Goal: Task Accomplishment & Management: Manage account settings

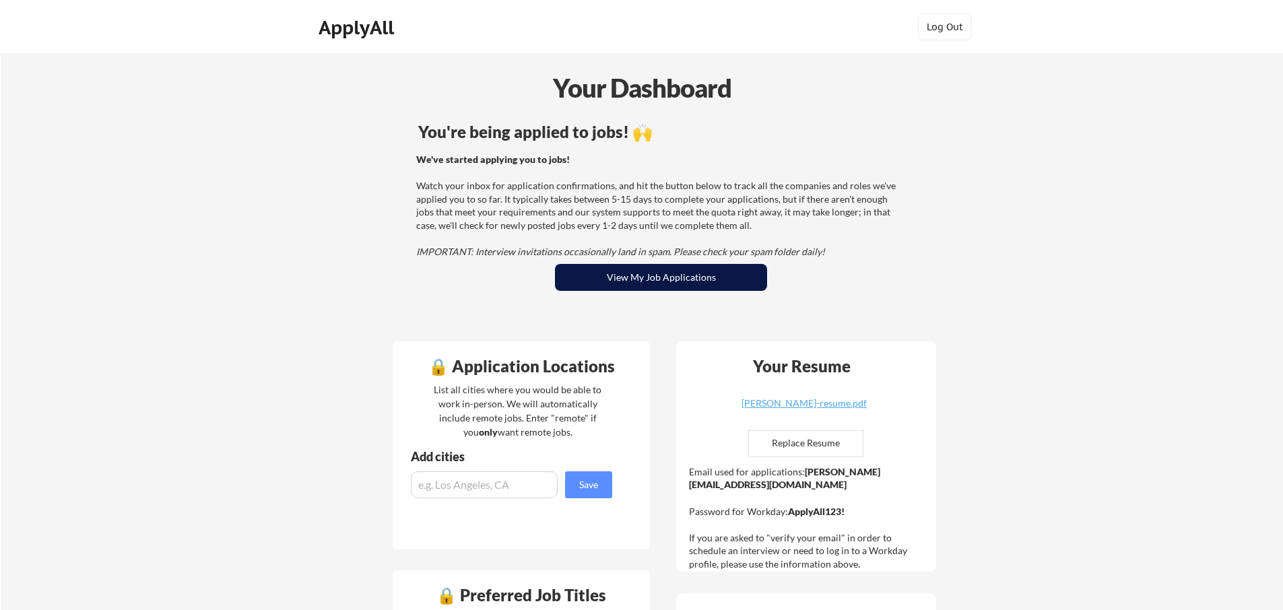
click at [631, 276] on button "View My Job Applications" at bounding box center [661, 277] width 212 height 27
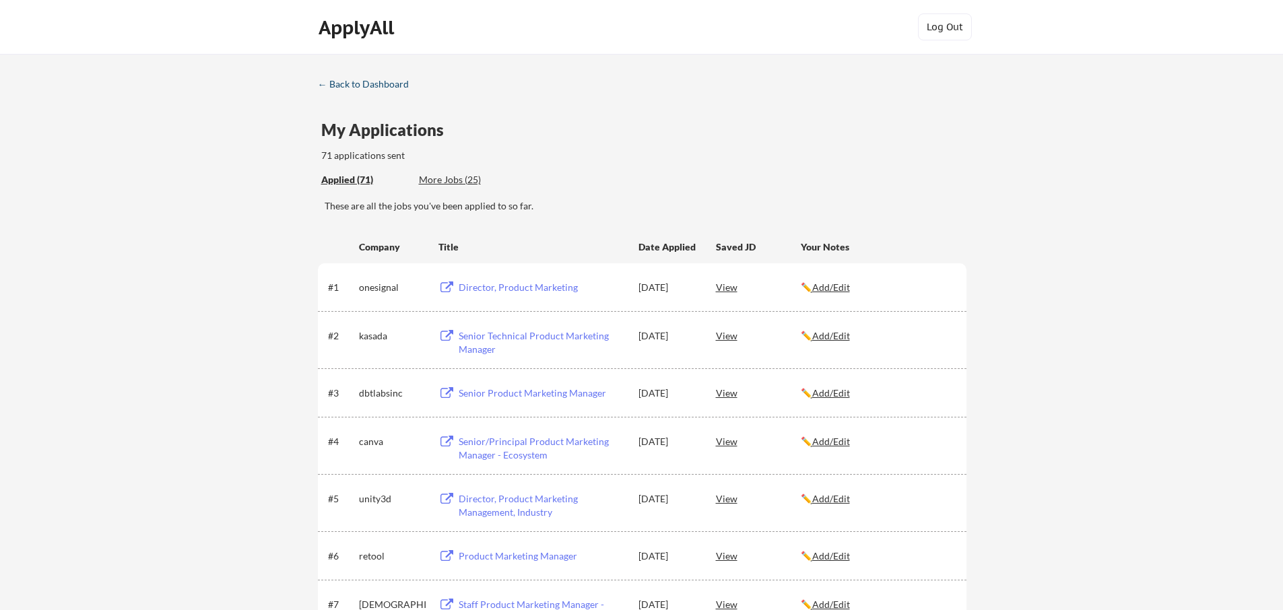
click at [368, 87] on div "← Back to Dashboard" at bounding box center [368, 83] width 101 height 9
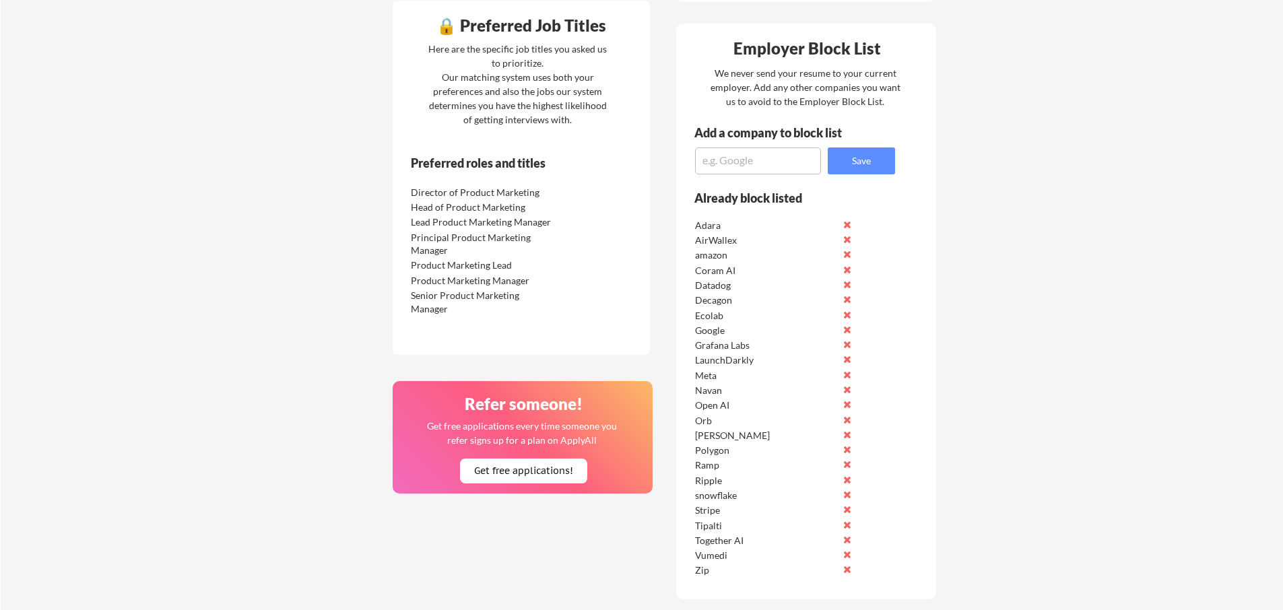
scroll to position [572, 0]
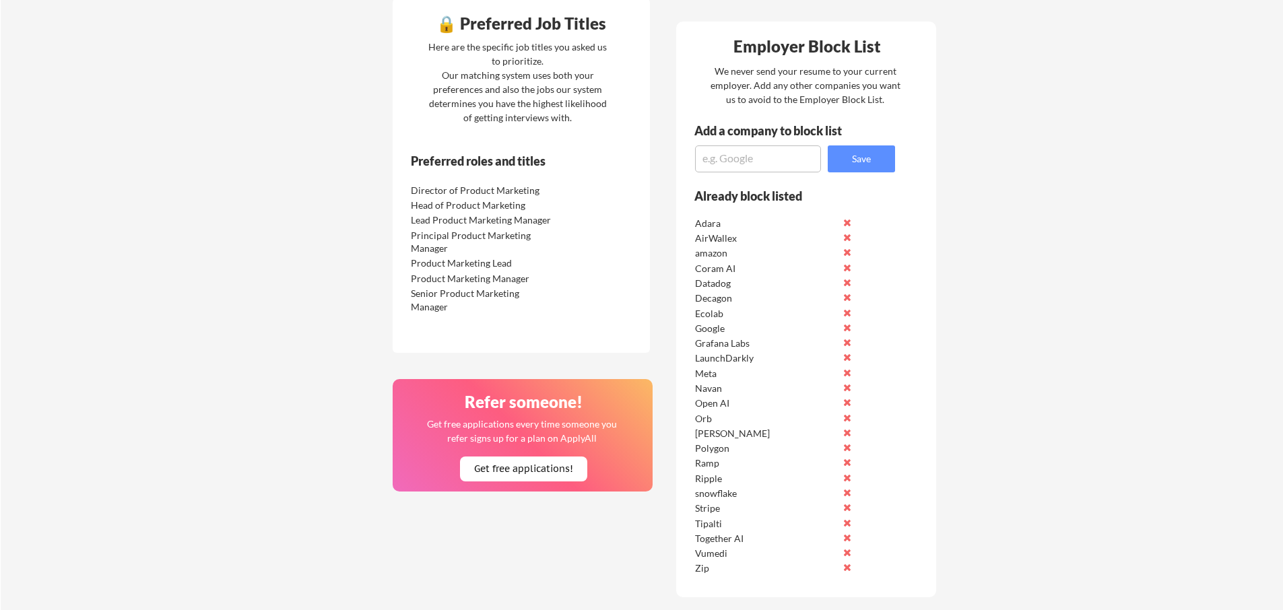
click at [763, 164] on textarea at bounding box center [758, 159] width 126 height 27
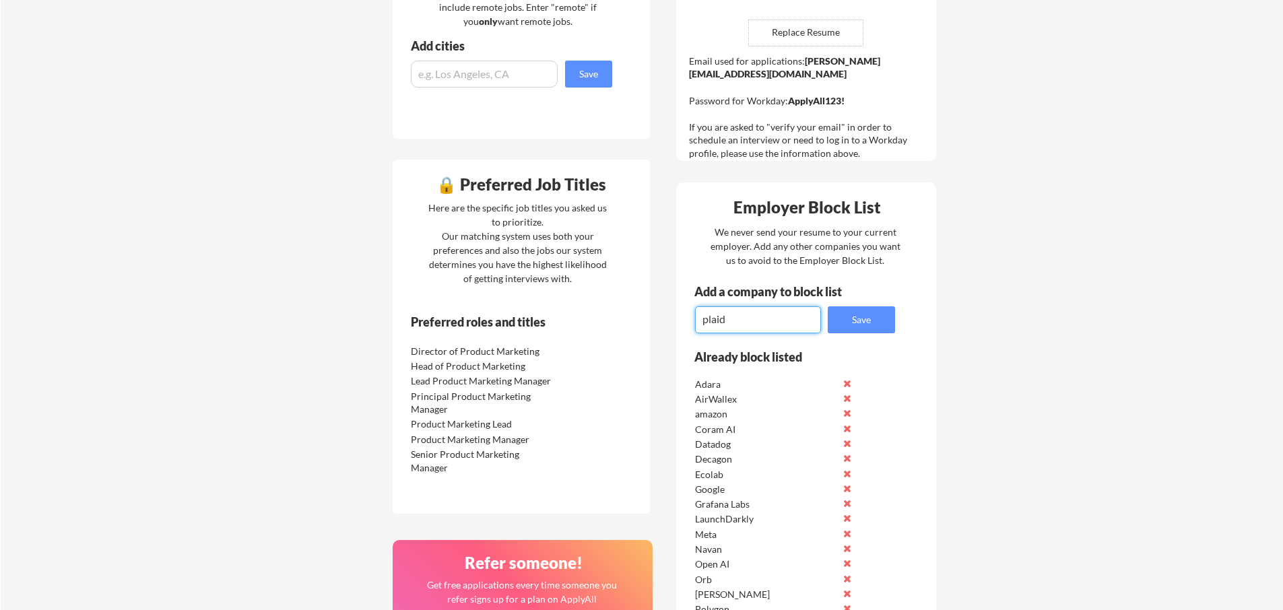
scroll to position [413, 0]
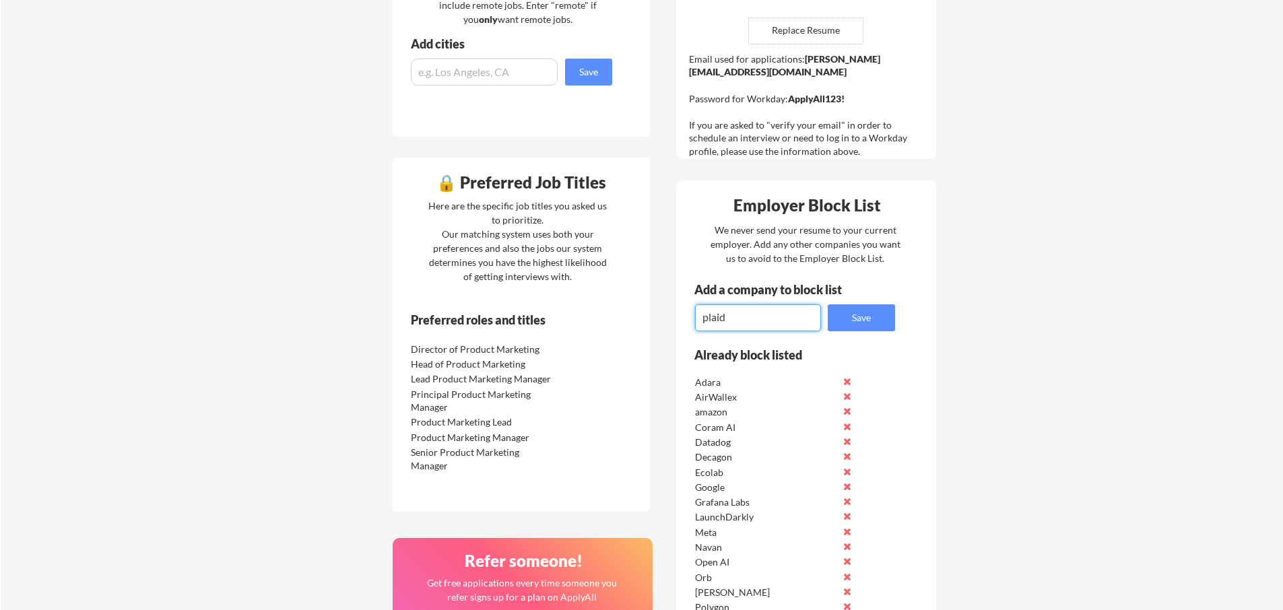
click at [704, 316] on textarea "plaid" at bounding box center [758, 317] width 126 height 27
type textarea "Plaid"
click at [864, 320] on button "Save" at bounding box center [861, 317] width 67 height 27
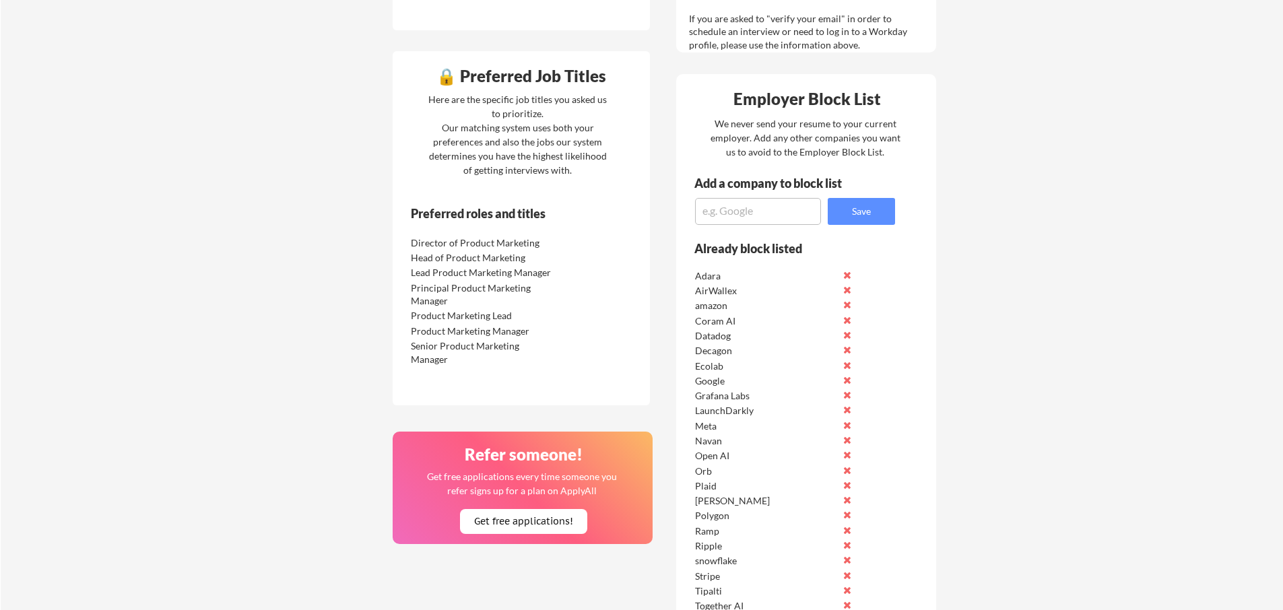
scroll to position [540, 0]
